Goal: Information Seeking & Learning: Learn about a topic

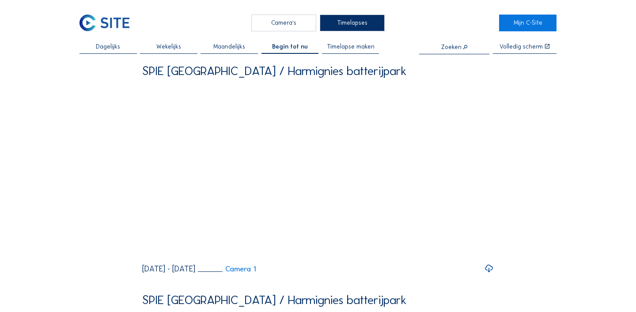
click at [274, 25] on div "Camera's" at bounding box center [283, 23] width 65 height 17
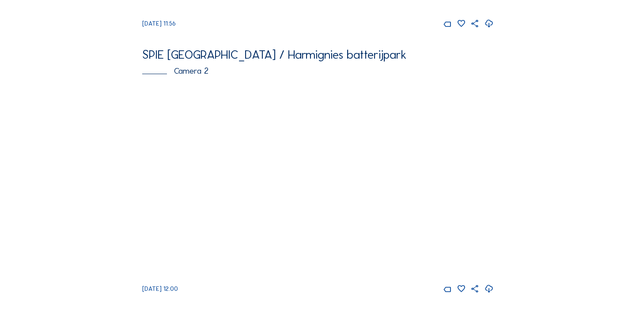
scroll to position [285, 0]
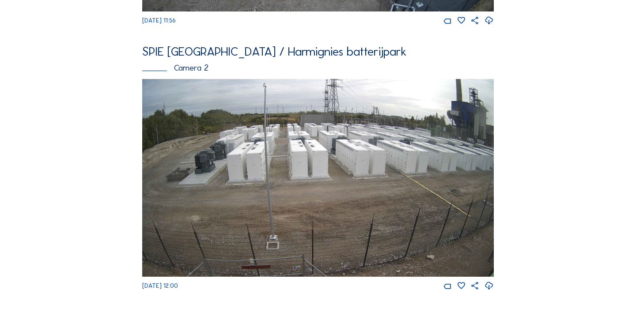
click at [288, 175] on img at bounding box center [318, 178] width 352 height 198
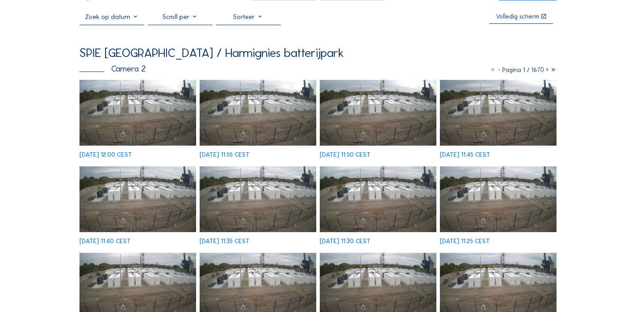
scroll to position [26, 0]
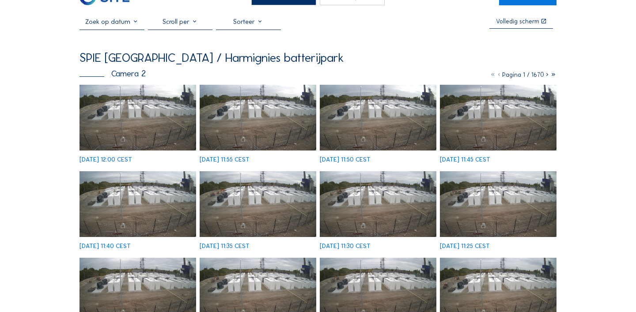
click at [247, 118] on img at bounding box center [258, 118] width 117 height 66
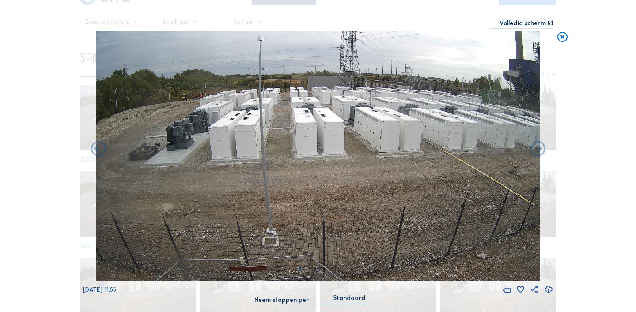
click at [563, 36] on icon at bounding box center [563, 37] width 12 height 13
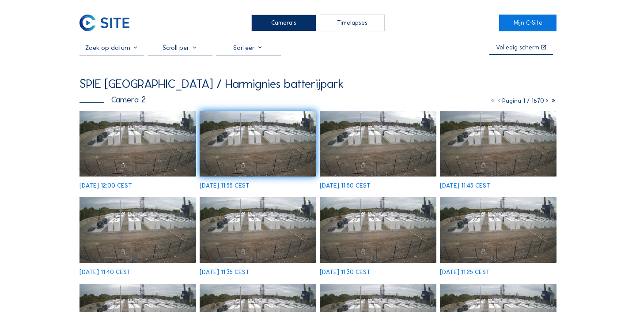
scroll to position [0, 0]
click at [212, 85] on div "SPIE [GEOGRAPHIC_DATA] / Harmignies batterijpark" at bounding box center [212, 84] width 265 height 12
click at [236, 82] on div "SPIE [GEOGRAPHIC_DATA] / Harmignies batterijpark" at bounding box center [212, 84] width 265 height 12
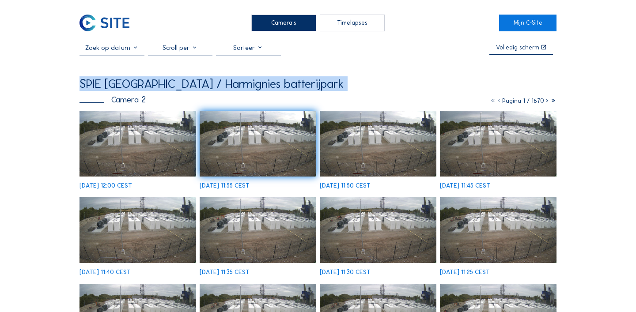
click at [236, 82] on div "SPIE [GEOGRAPHIC_DATA] / Harmignies batterijpark" at bounding box center [212, 84] width 265 height 12
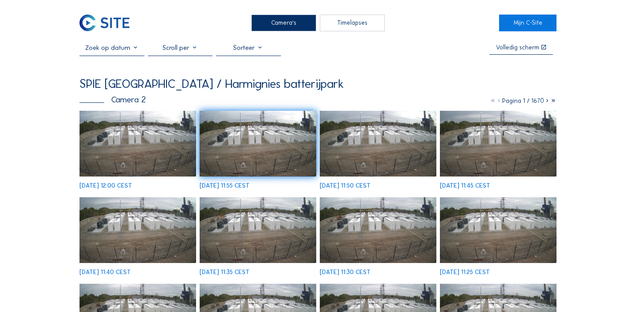
click at [132, 158] on img at bounding box center [138, 144] width 117 height 66
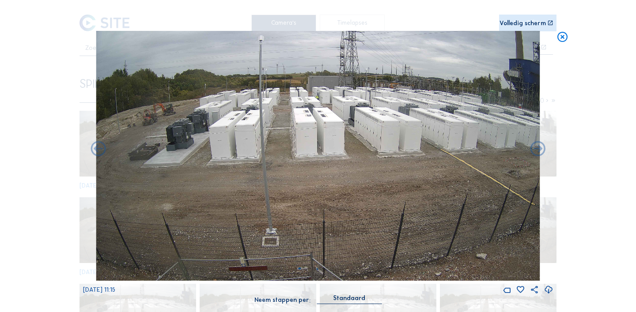
click at [563, 37] on icon at bounding box center [563, 37] width 12 height 13
